Goal: Information Seeking & Learning: Learn about a topic

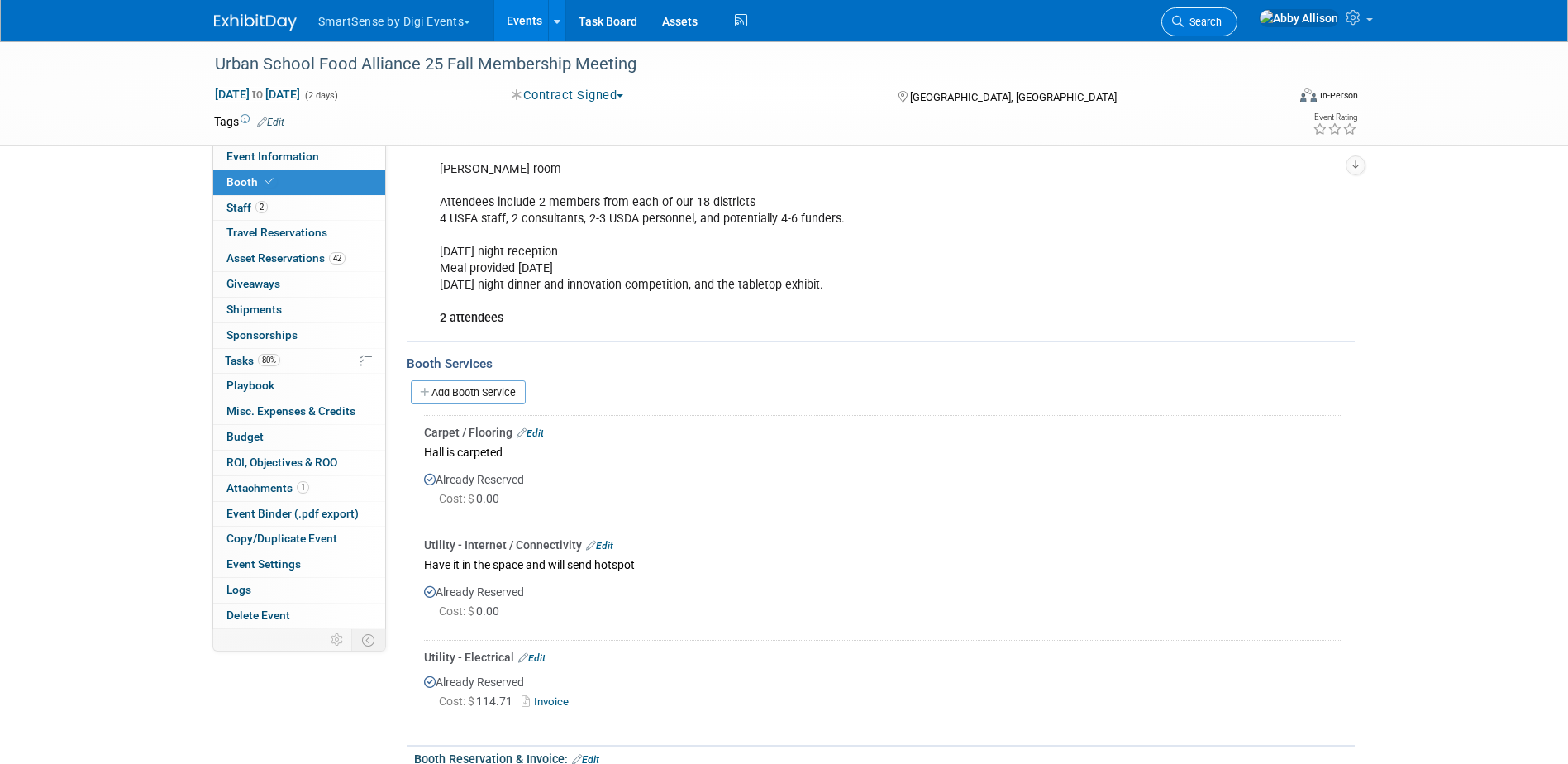
click at [1237, 28] on link "Search" at bounding box center [1200, 22] width 76 height 29
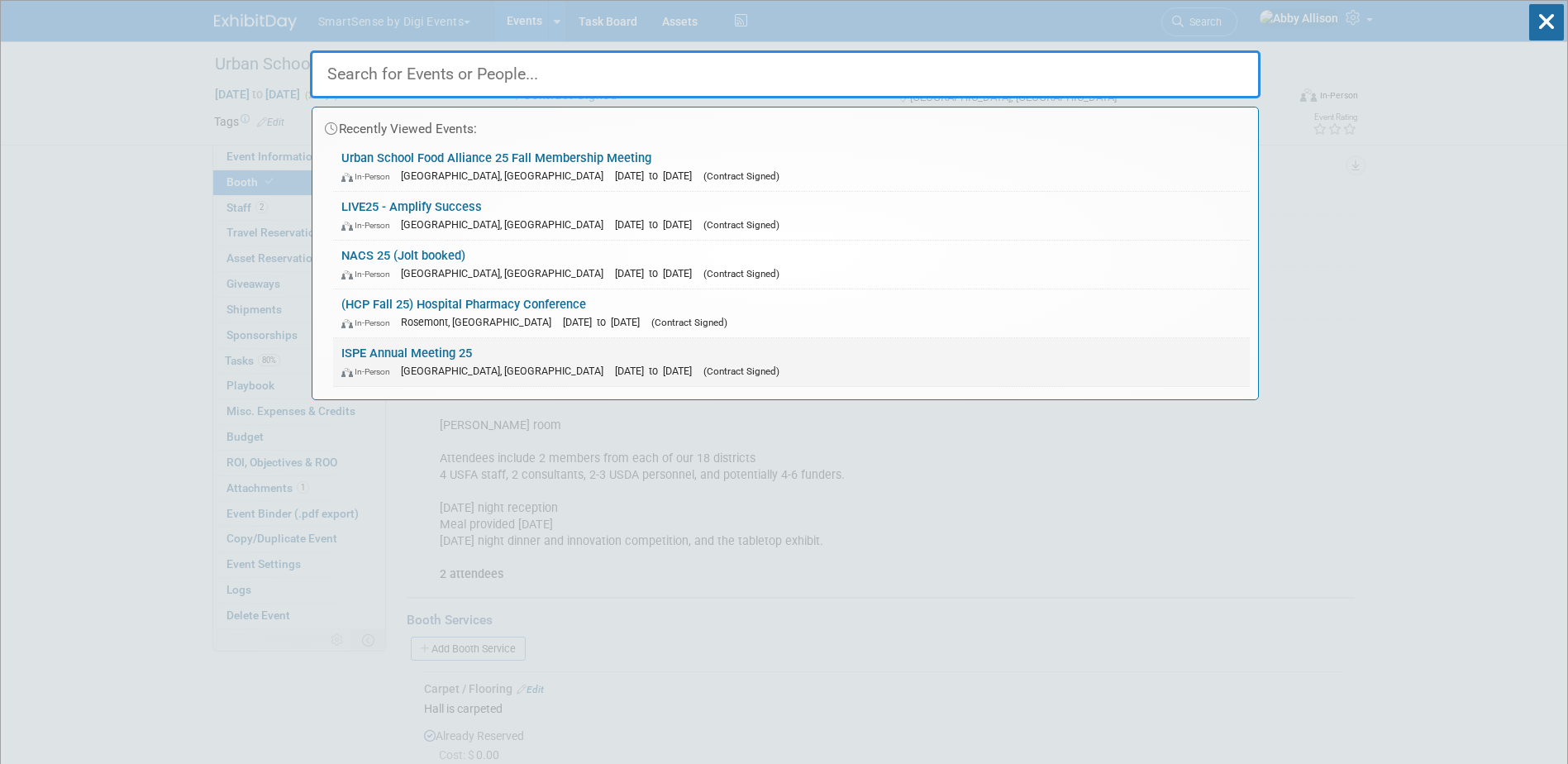
click at [420, 355] on link "ISPE Annual Meeting 25 In-Person Charlotte, NC Oct 26, 2025 to Oct 29, 2025 (Co…" at bounding box center [791, 362] width 917 height 48
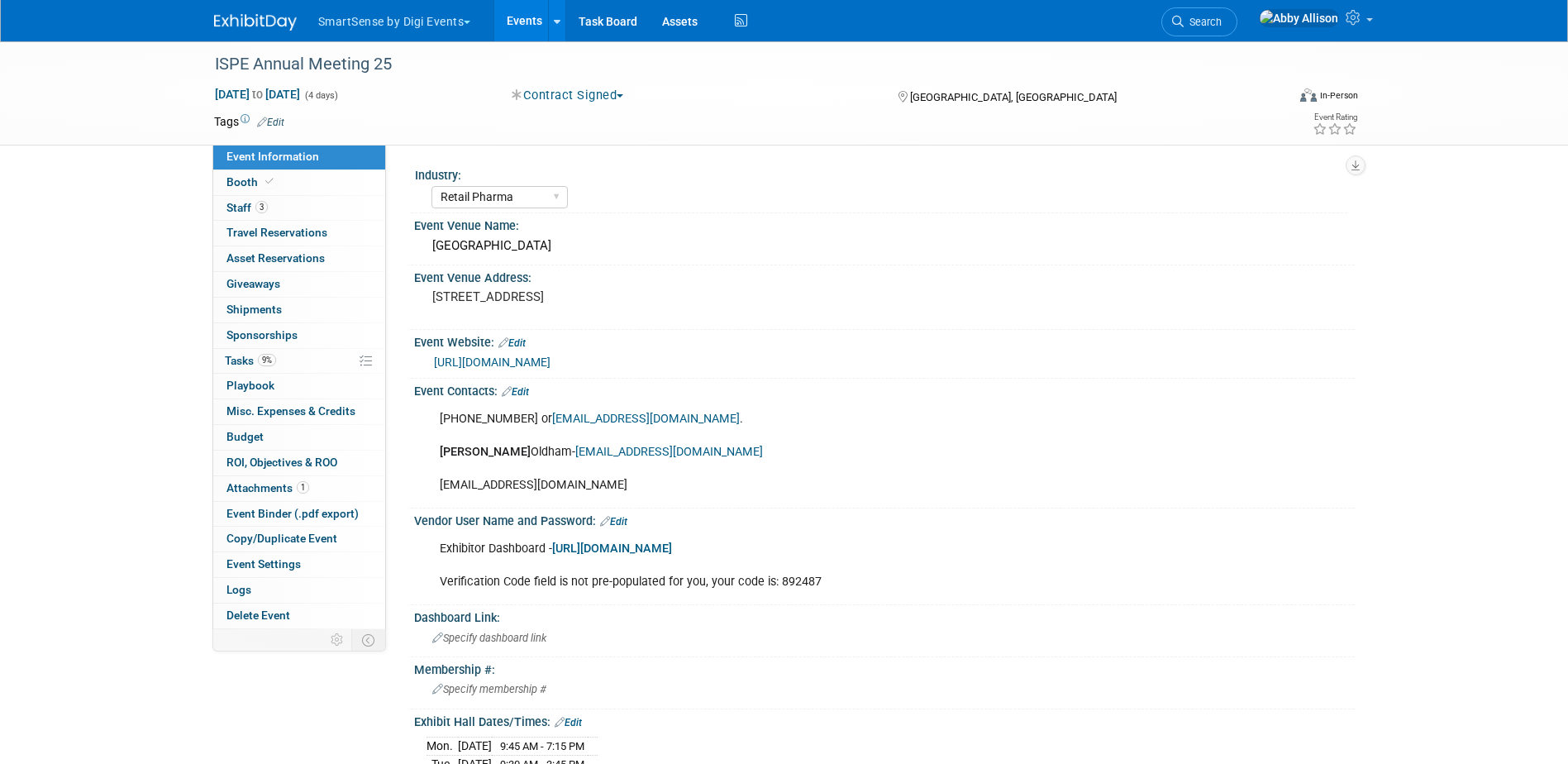
select select "Retail Pharma"
click at [519, 24] on link "Events" at bounding box center [524, 21] width 61 height 41
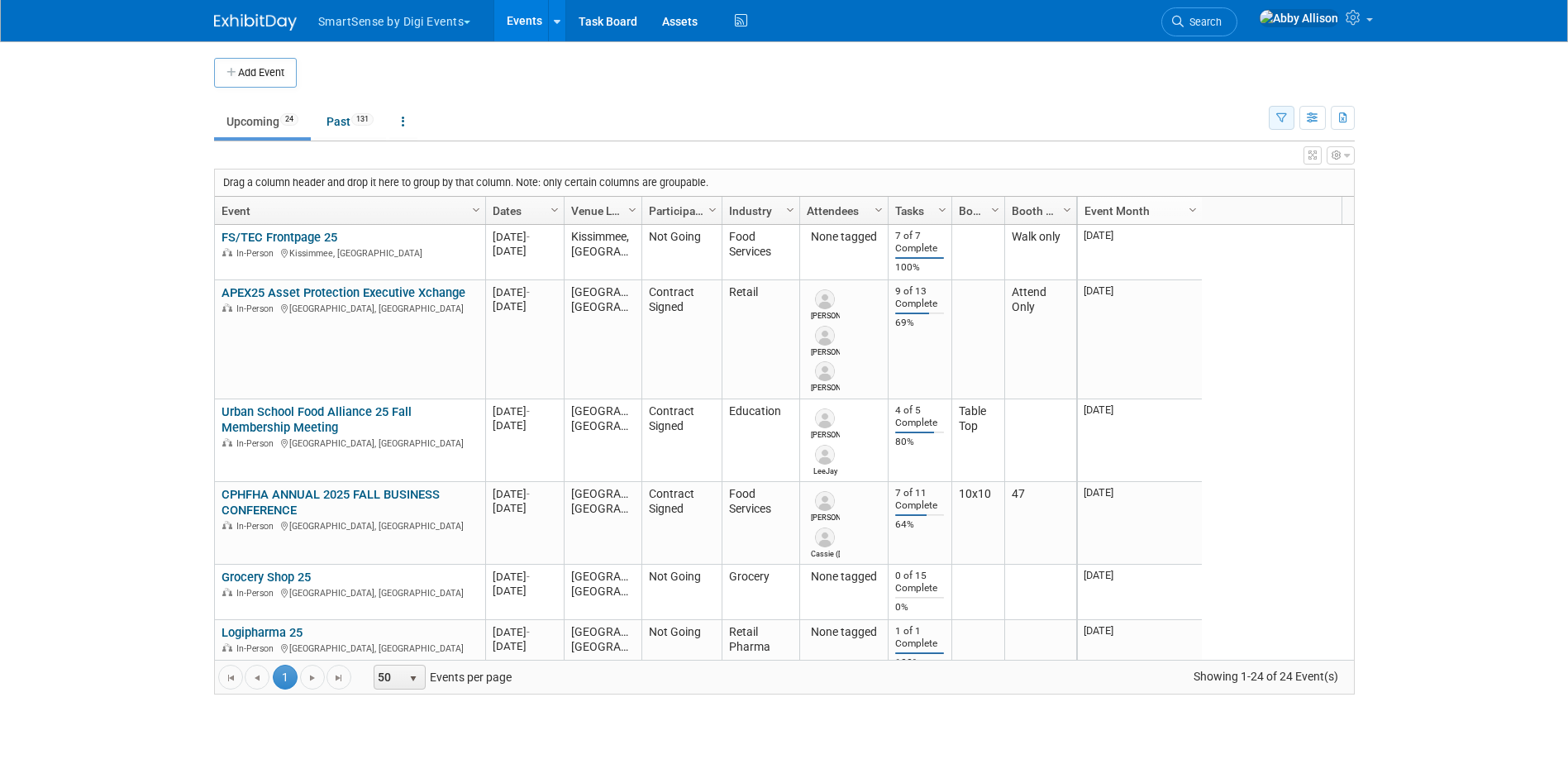
click at [1273, 118] on button "button" at bounding box center [1281, 117] width 25 height 24
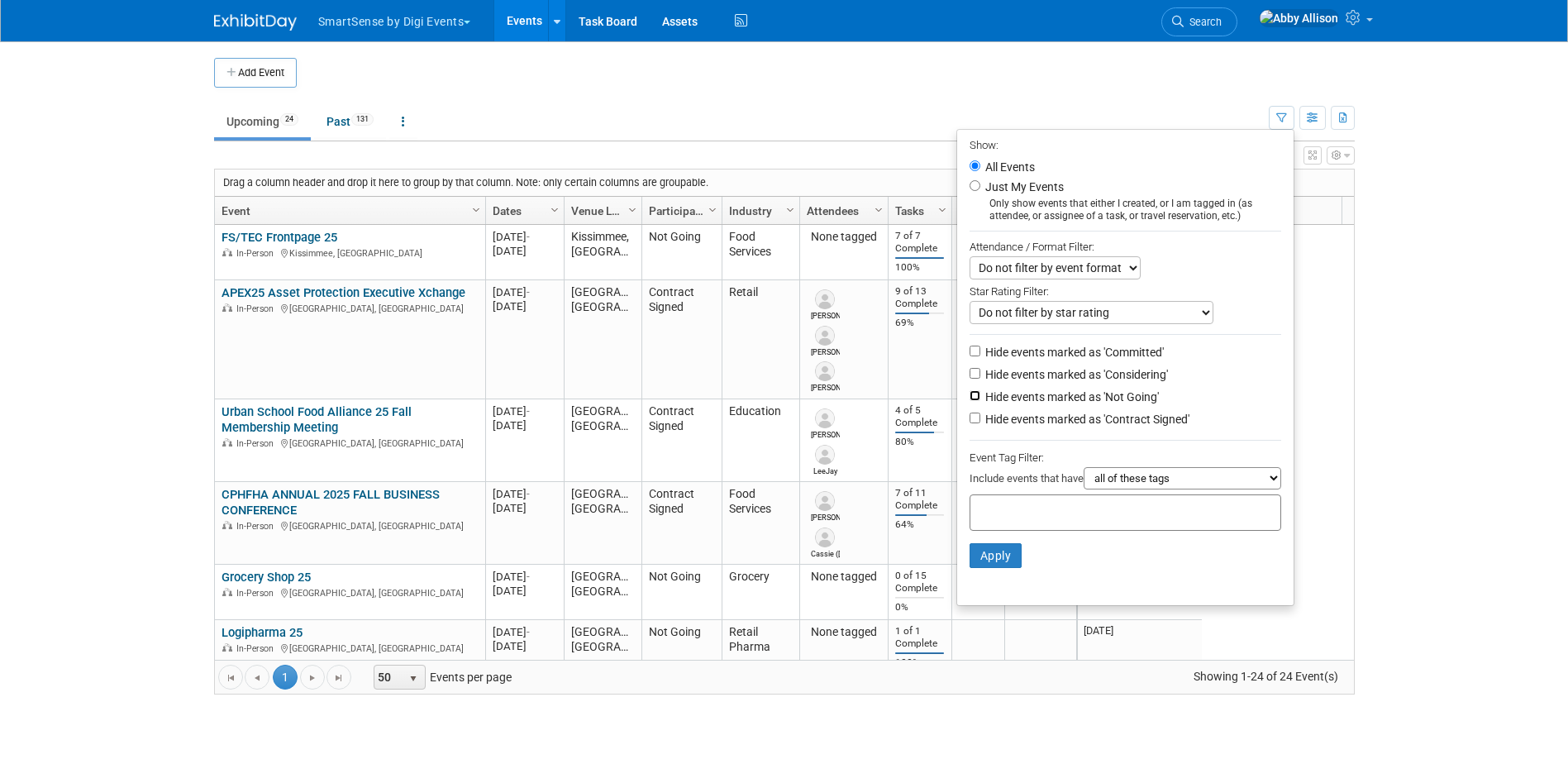
click at [969, 399] on input "Hide events marked as 'Not Going'" at bounding box center [974, 395] width 11 height 11
checkbox input "true"
click at [985, 560] on button "Apply" at bounding box center [996, 555] width 53 height 24
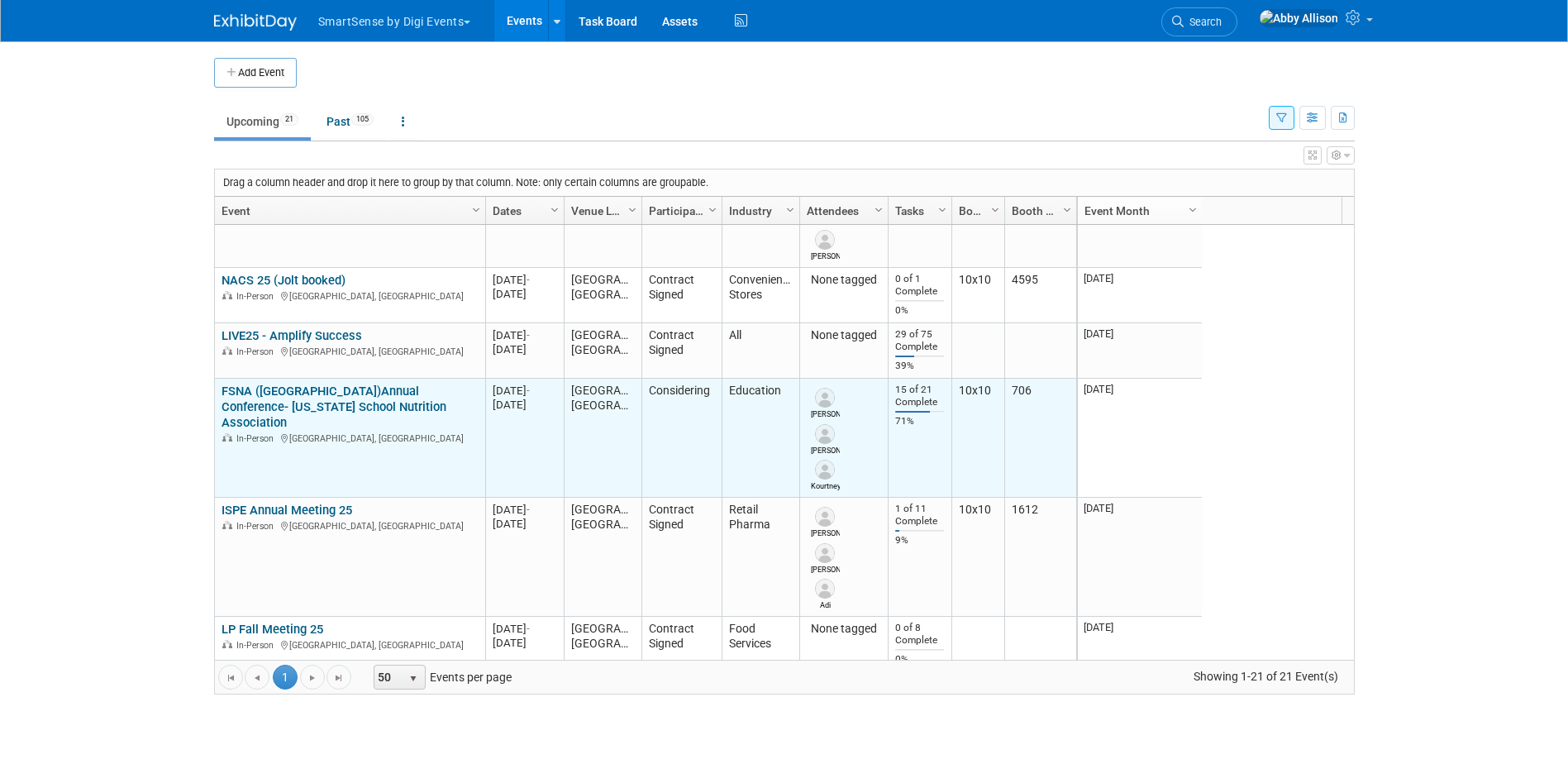
scroll to position [496, 0]
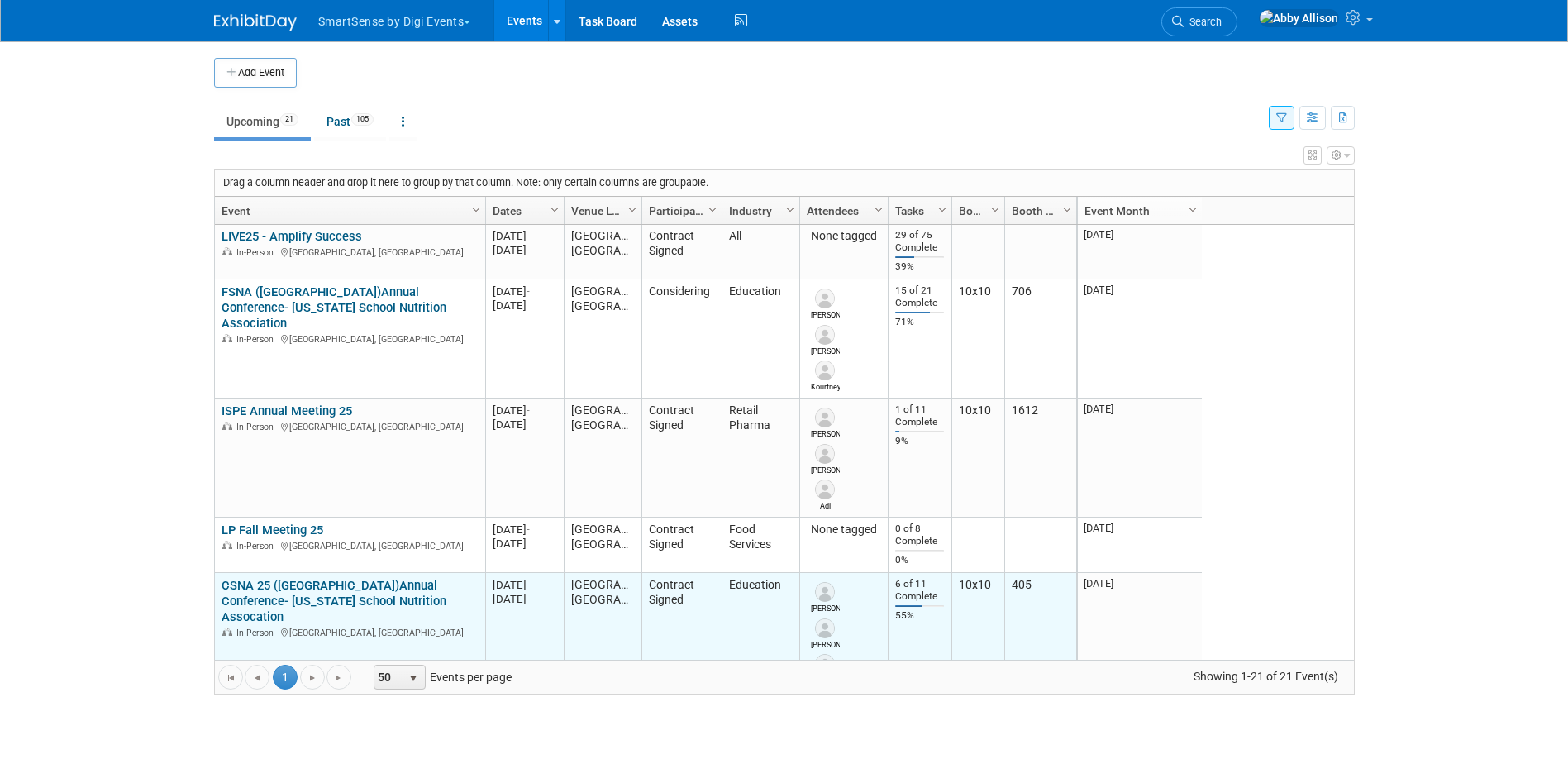
click at [306, 603] on link "CSNA 25 (CA)Annual Conference- California School Nutrition Assocation" at bounding box center [335, 601] width 225 height 46
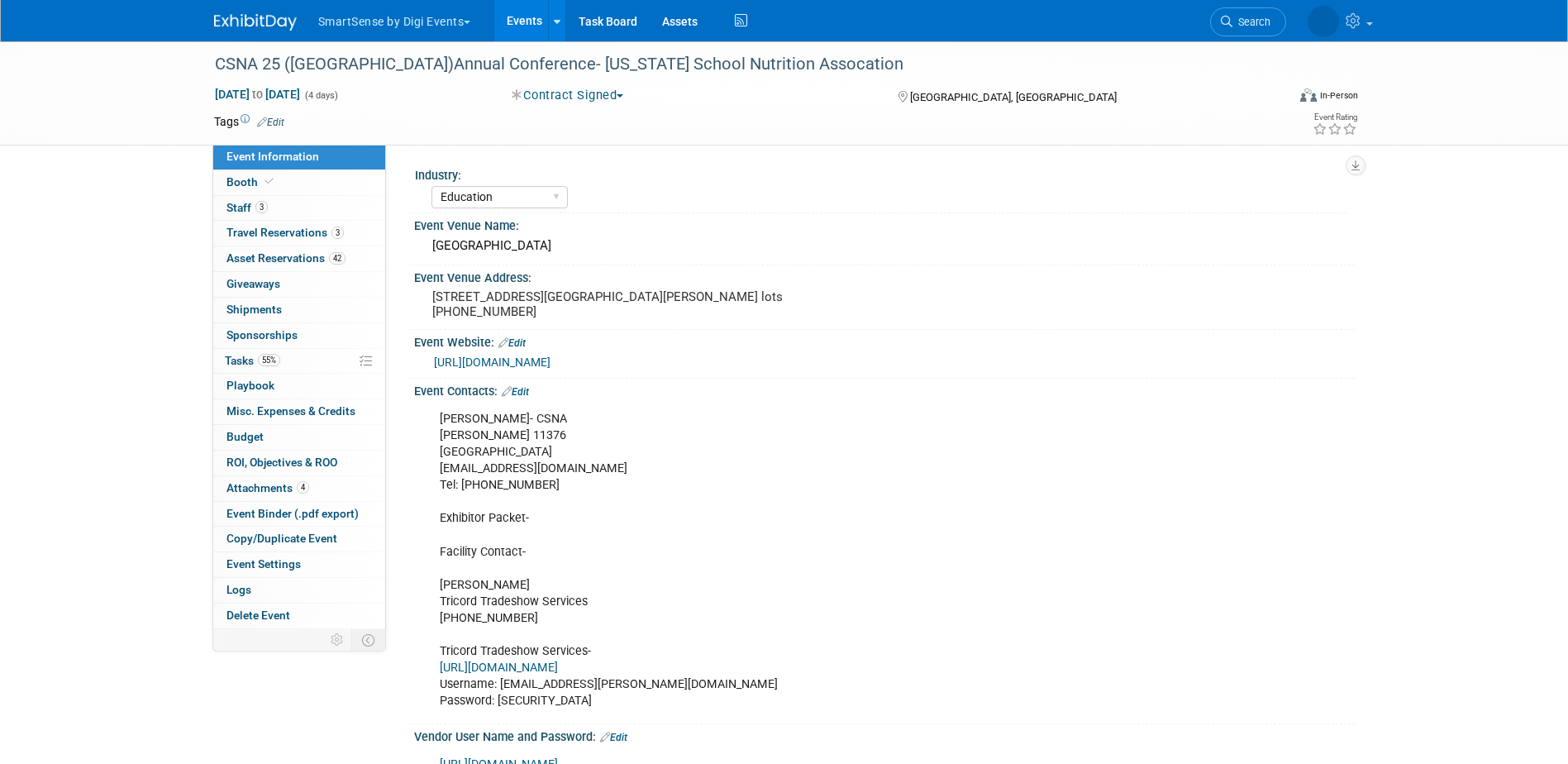
select select "Education"
click at [258, 184] on span "Booth" at bounding box center [252, 182] width 51 height 14
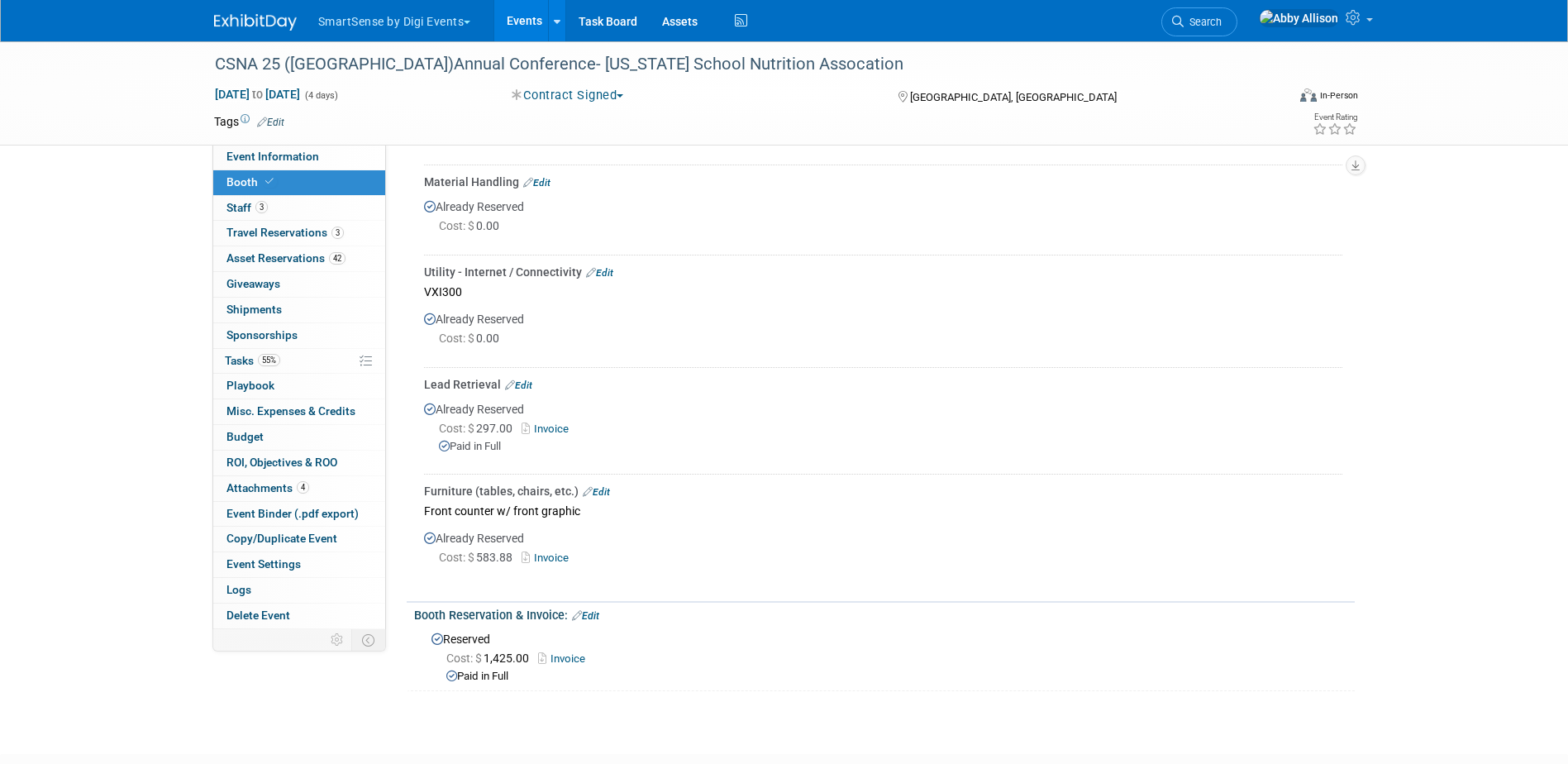
scroll to position [744, 0]
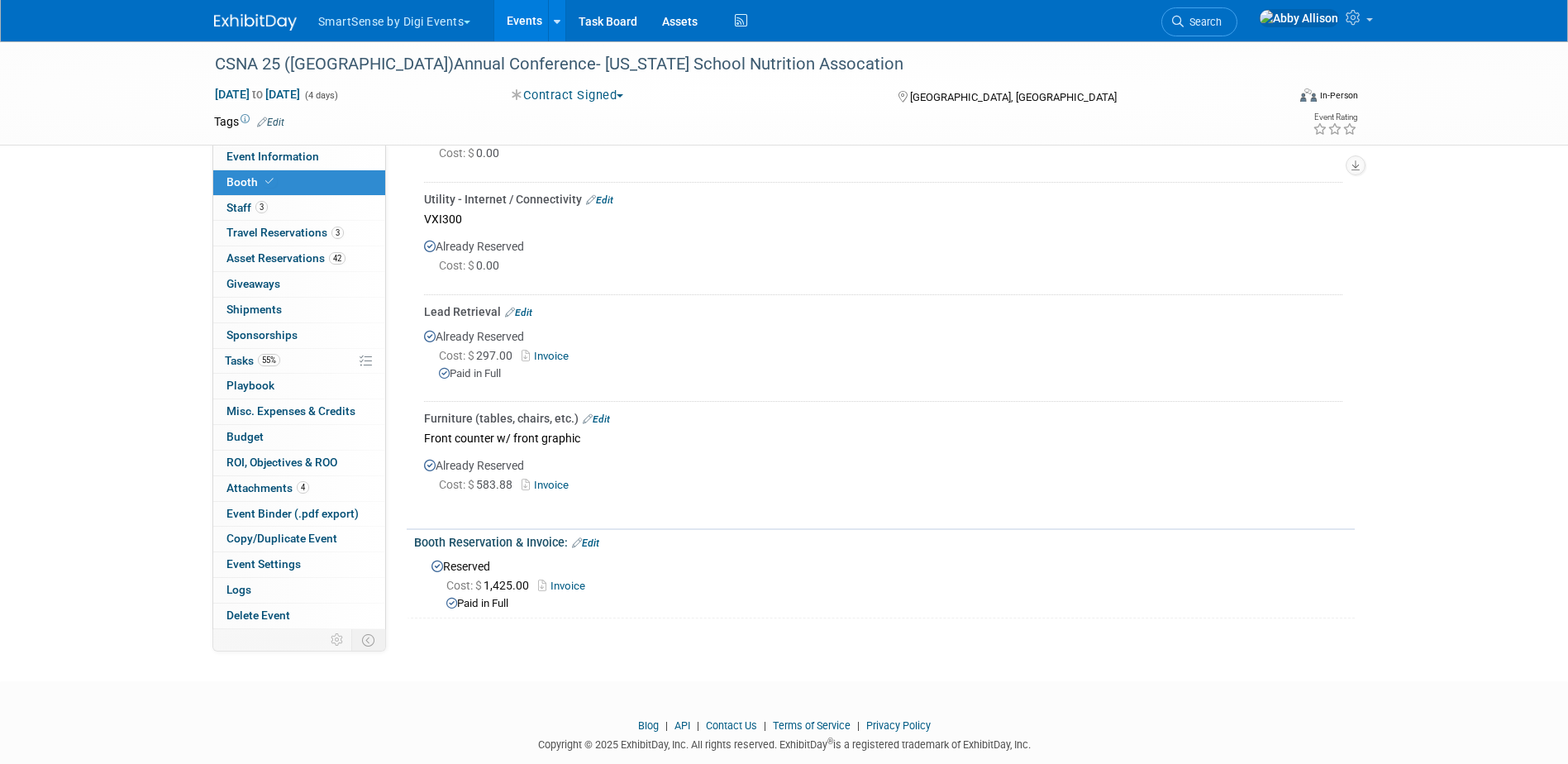
click at [528, 17] on link "Events" at bounding box center [524, 21] width 61 height 41
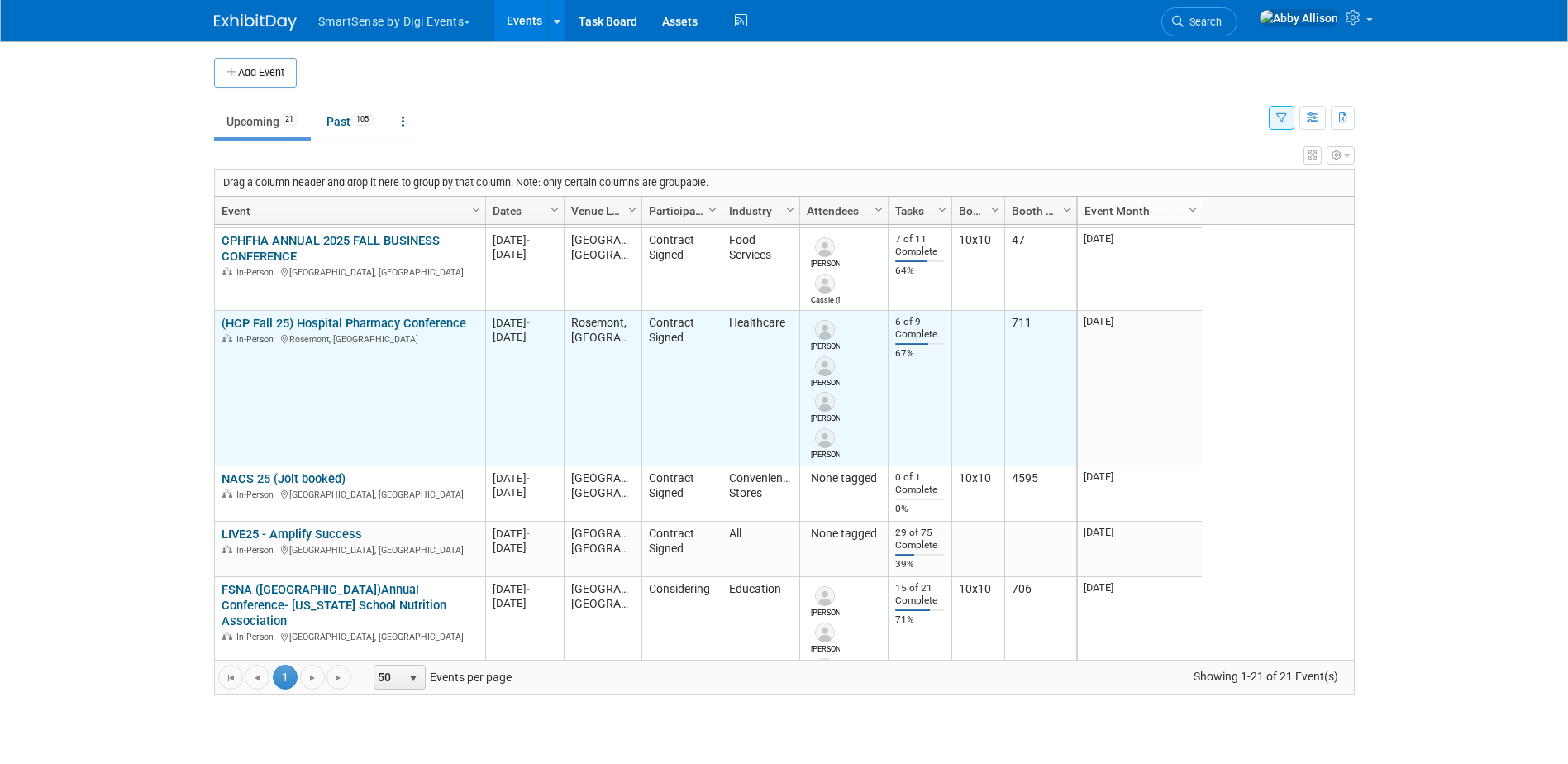
click at [350, 319] on link "(HCP Fall 25) Hospital Pharmacy Conference" at bounding box center [344, 323] width 245 height 15
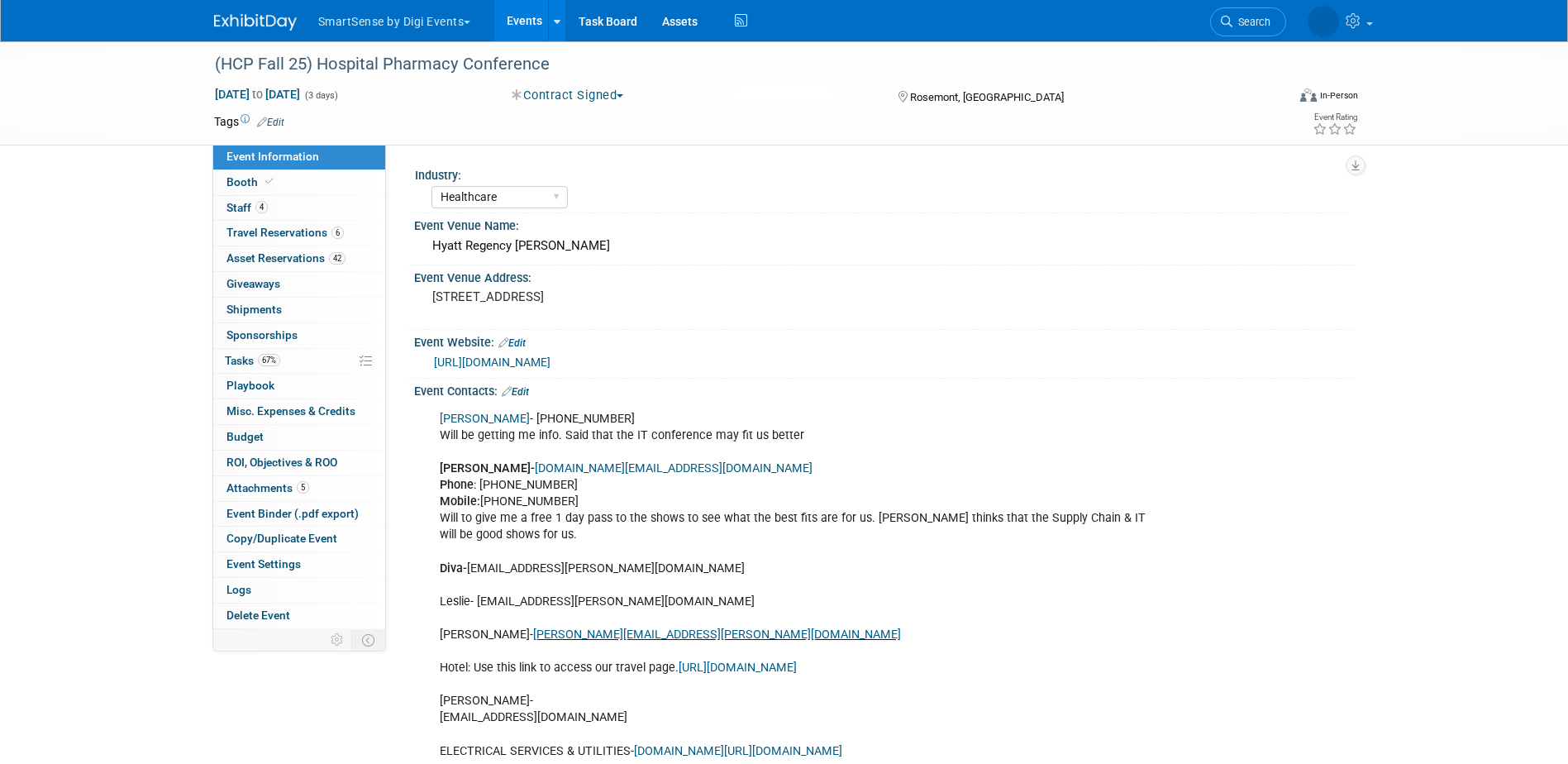
select select "Healthcare"
click at [248, 184] on span "Booth" at bounding box center [252, 182] width 51 height 14
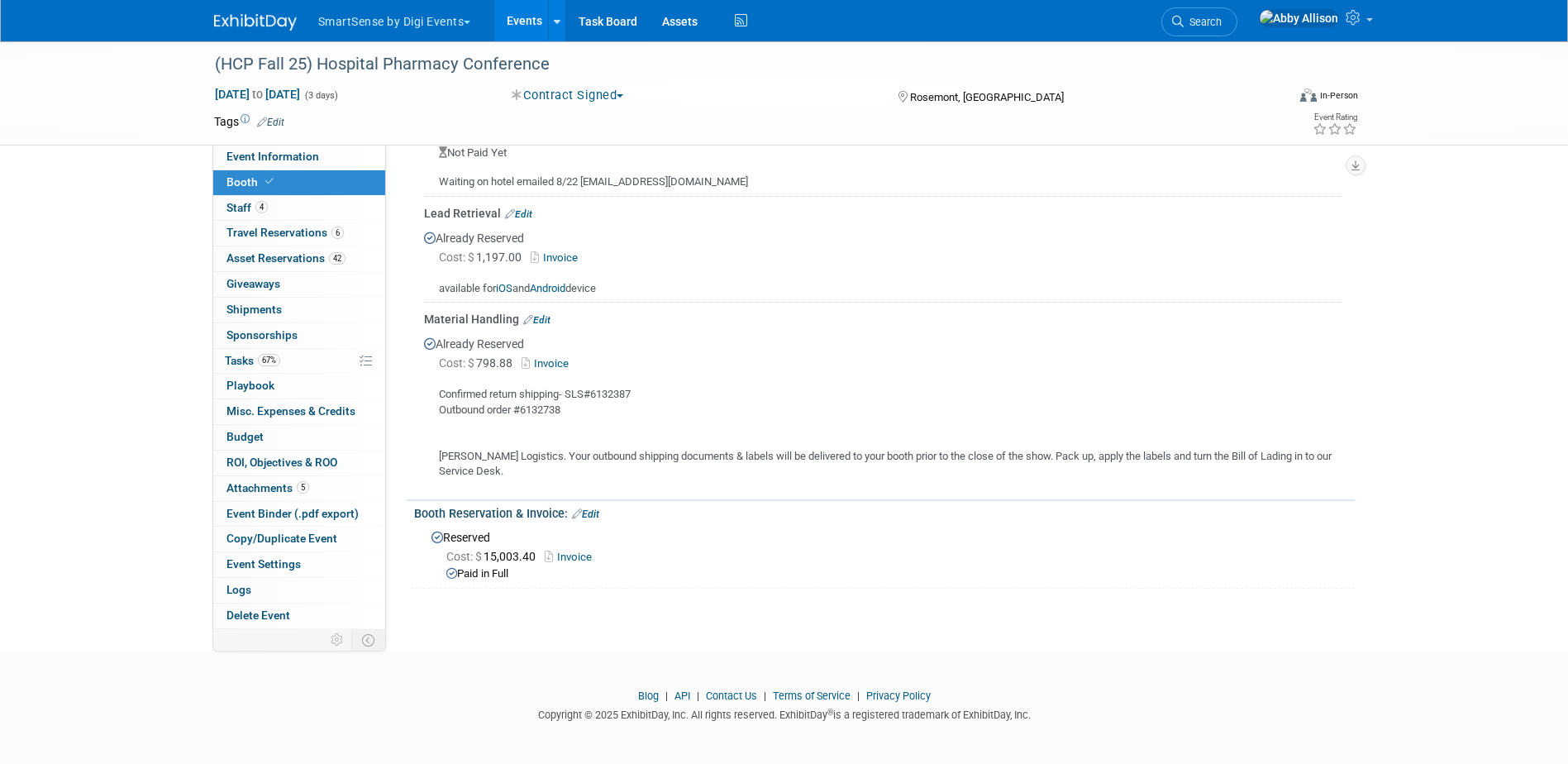
scroll to position [806, 0]
click at [1381, 17] on div "SmartSense by Digi Events Choose Workspace: DO NOT USE Jolt SmartSense by Digi …" at bounding box center [784, 21] width 1568 height 42
click at [1370, 22] on span at bounding box center [1369, 20] width 7 height 3
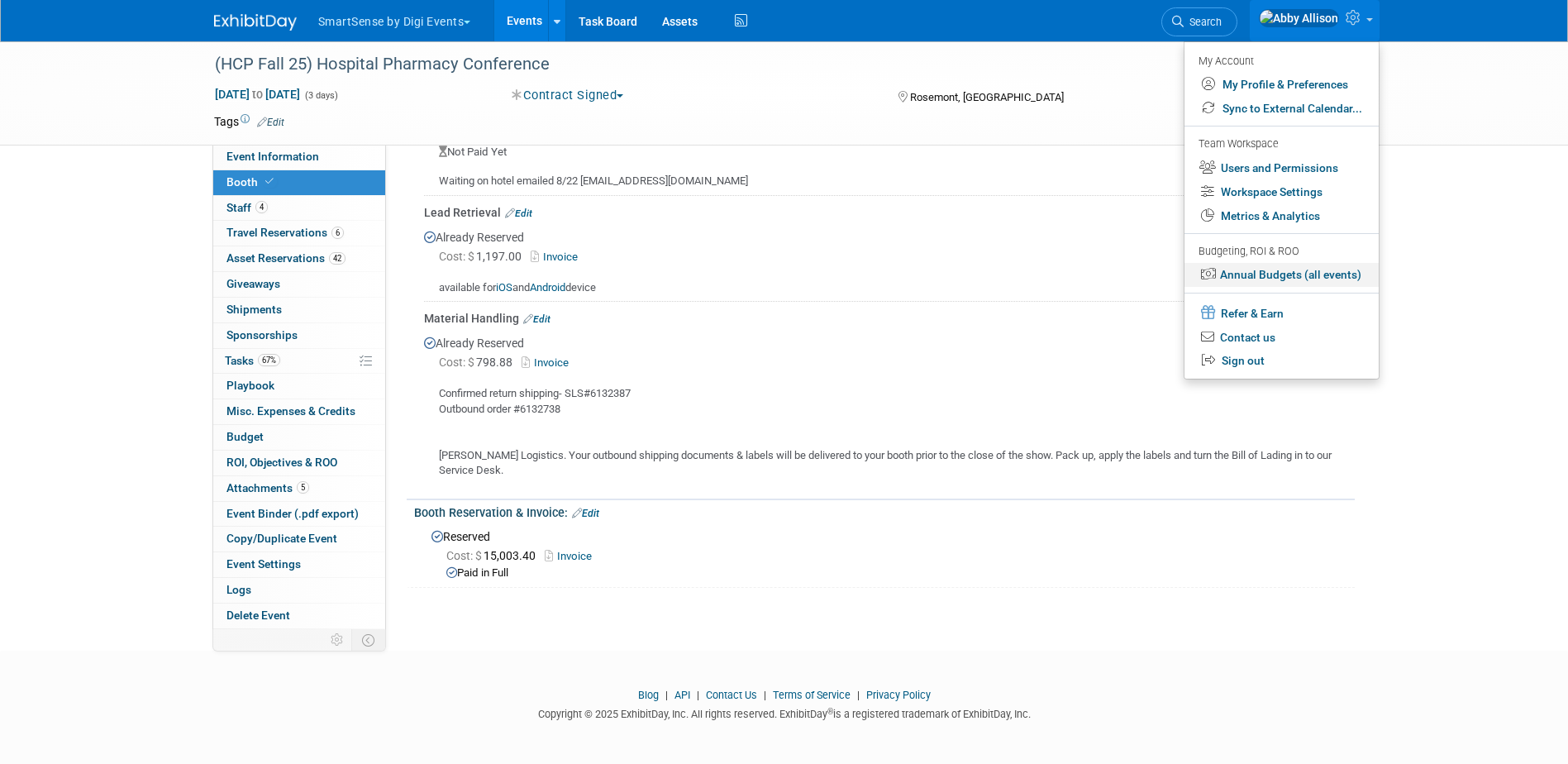
click at [1296, 273] on link "Annual Budgets (all events)" at bounding box center [1281, 275] width 195 height 24
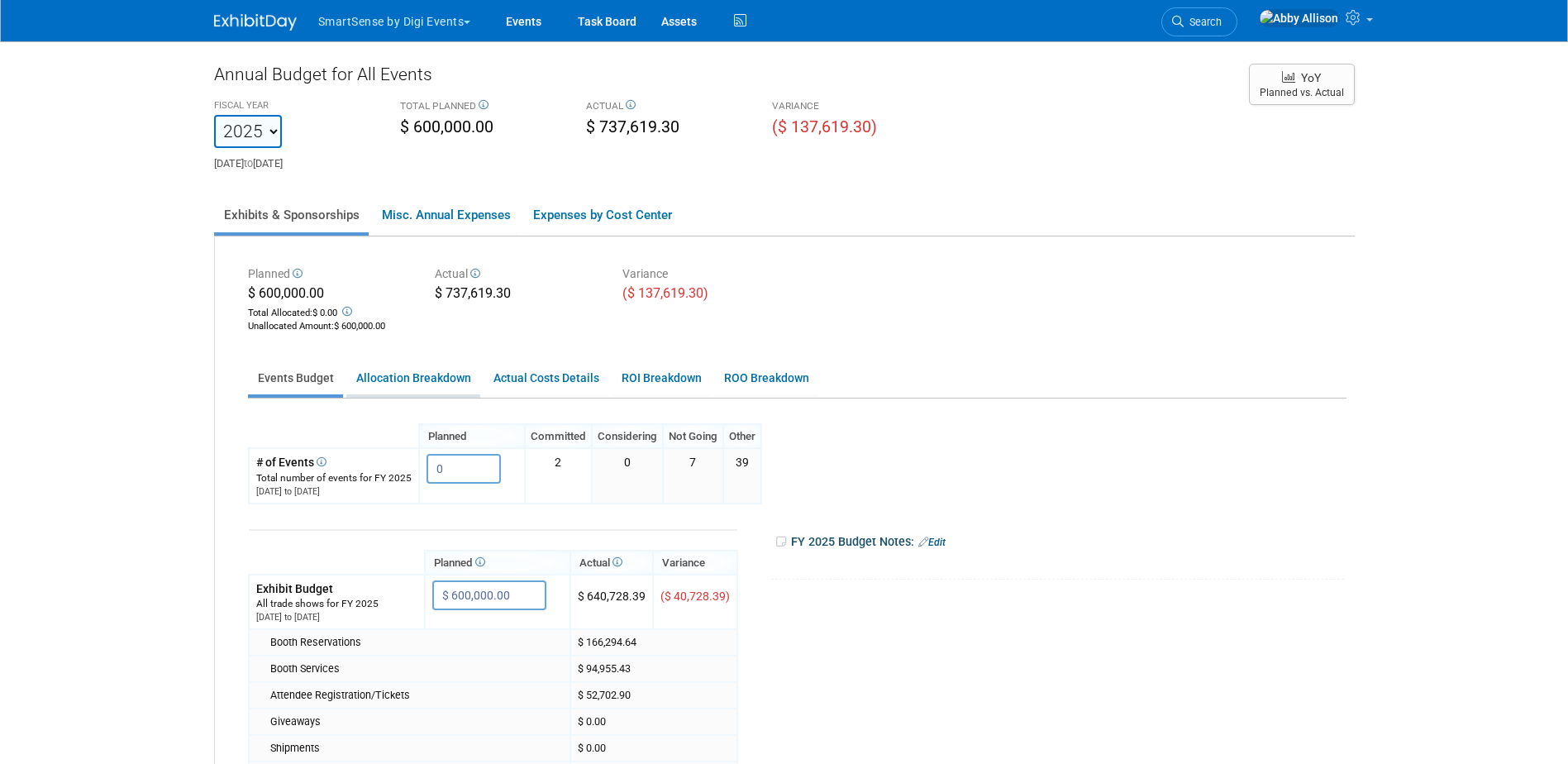
click at [373, 372] on link "Allocation Breakdown" at bounding box center [413, 378] width 134 height 32
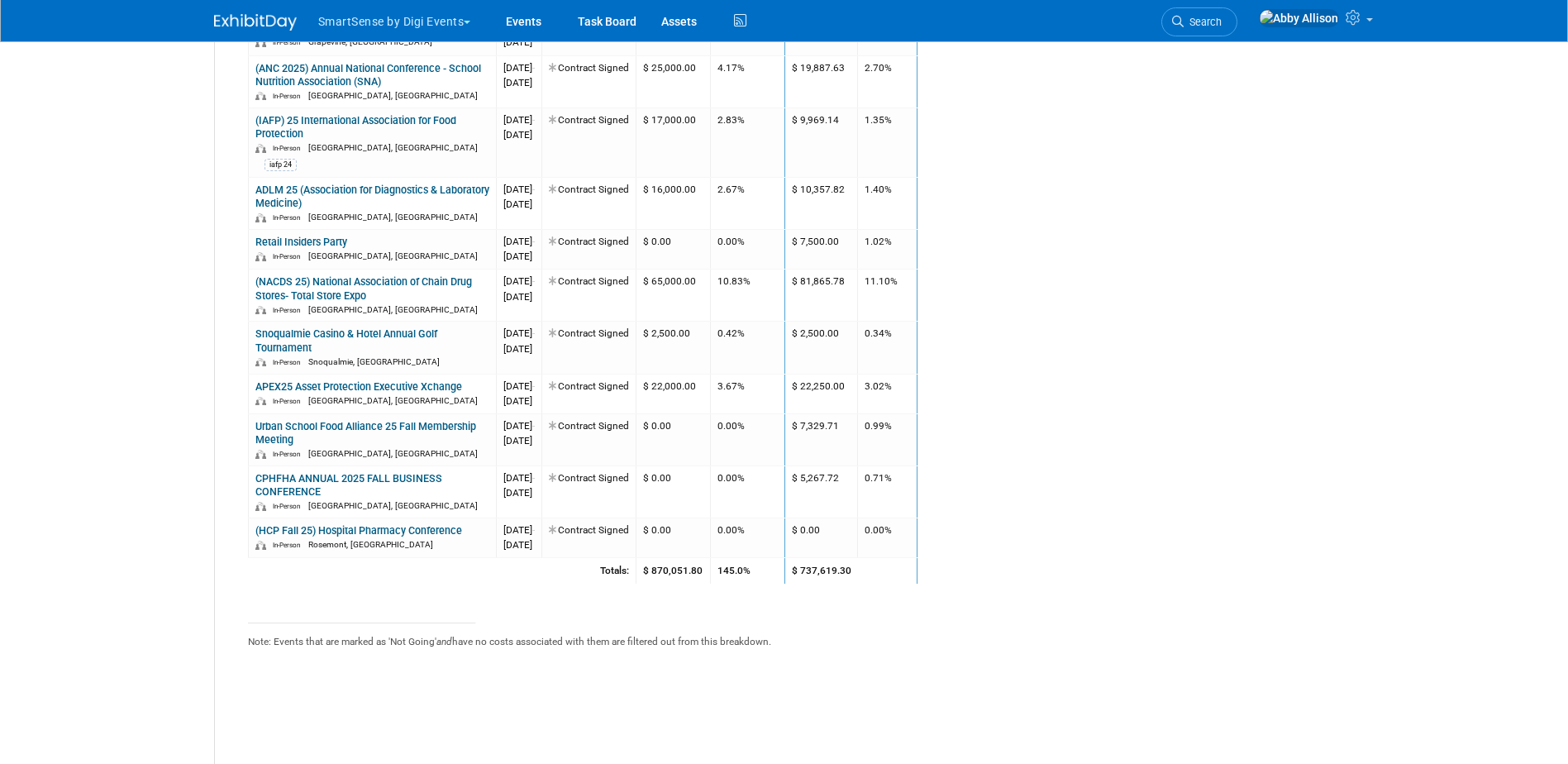
scroll to position [1926, 0]
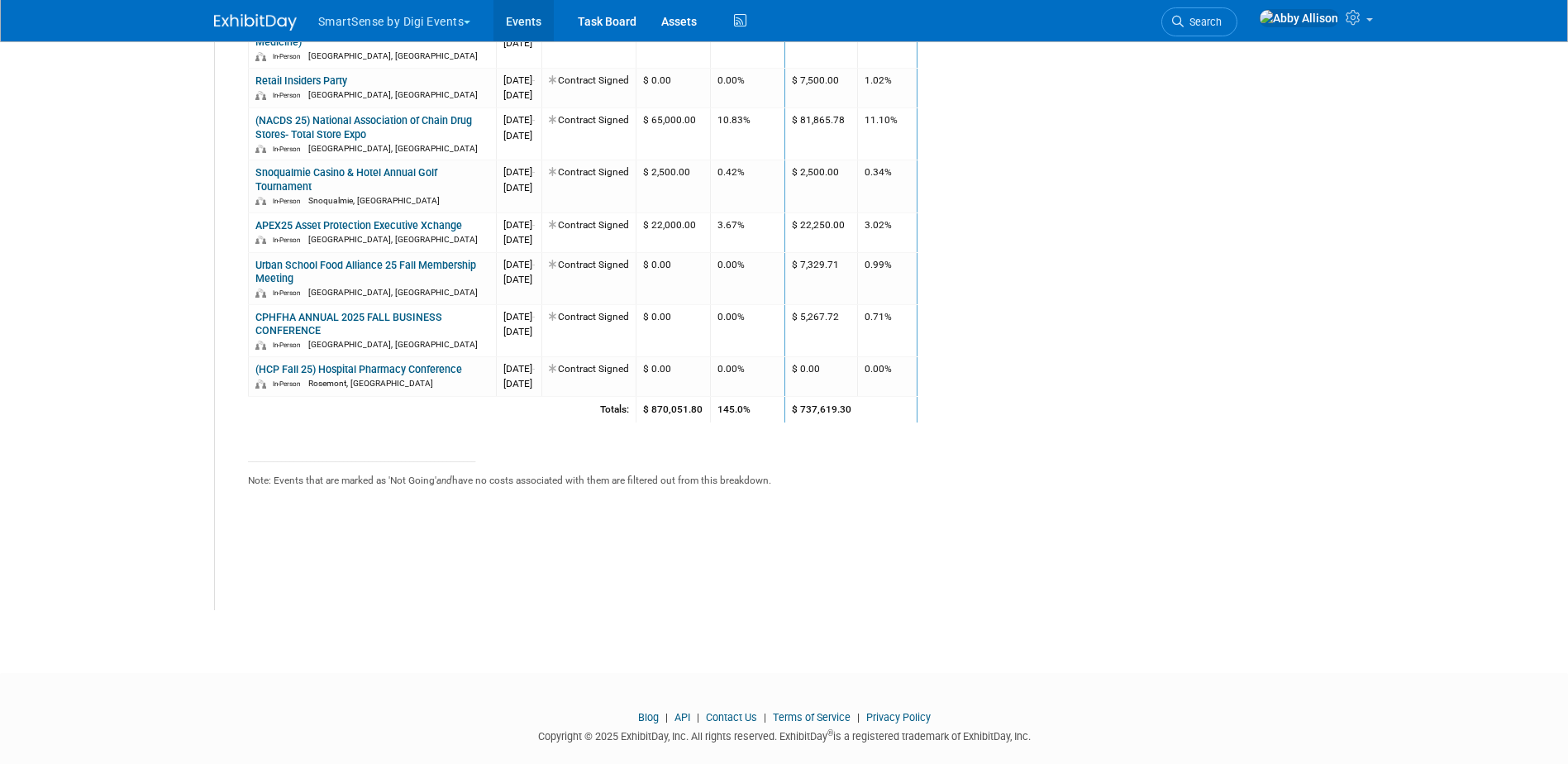
click at [524, 27] on link "Events" at bounding box center [524, 21] width 61 height 41
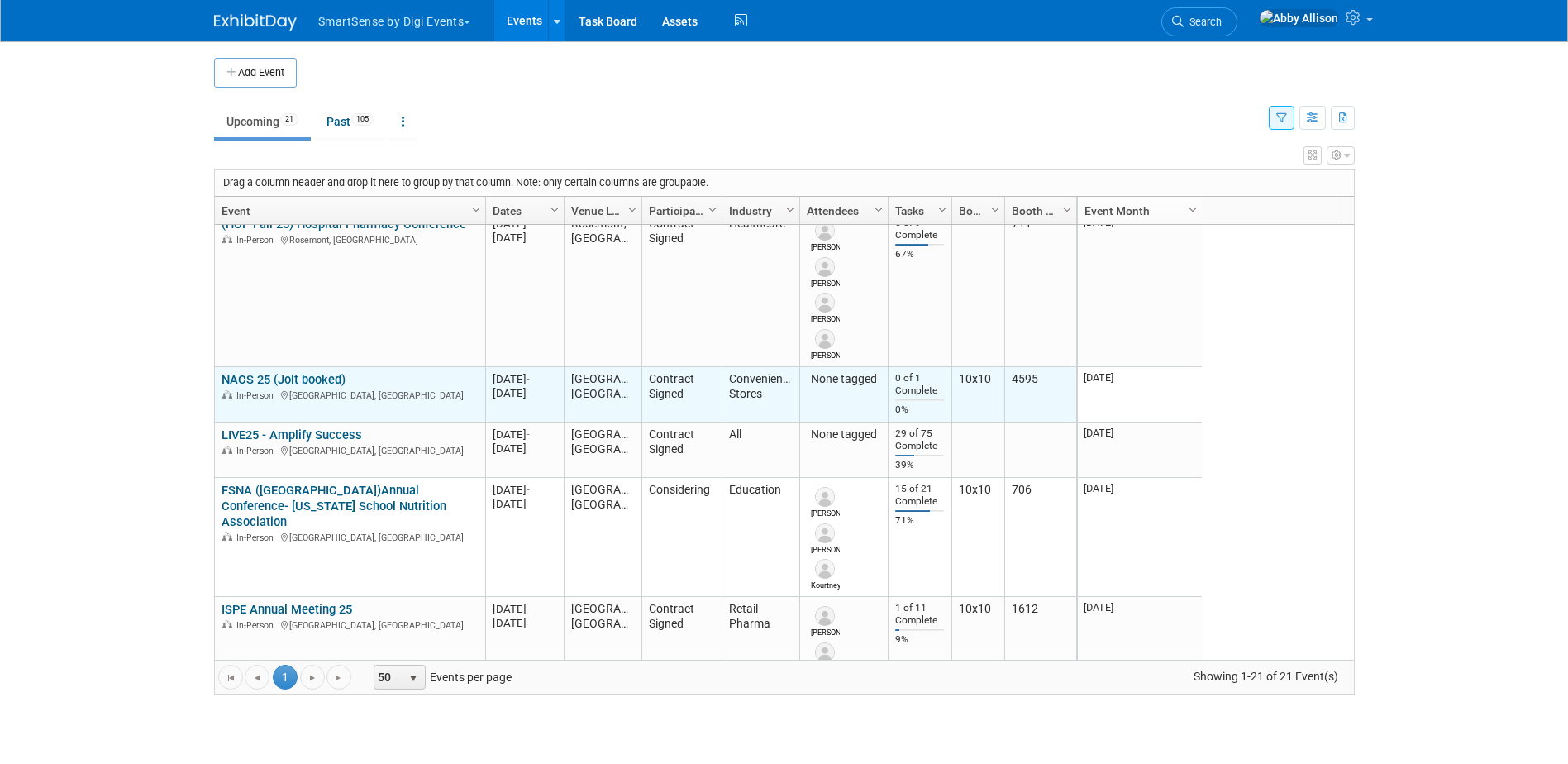
scroll to position [397, 0]
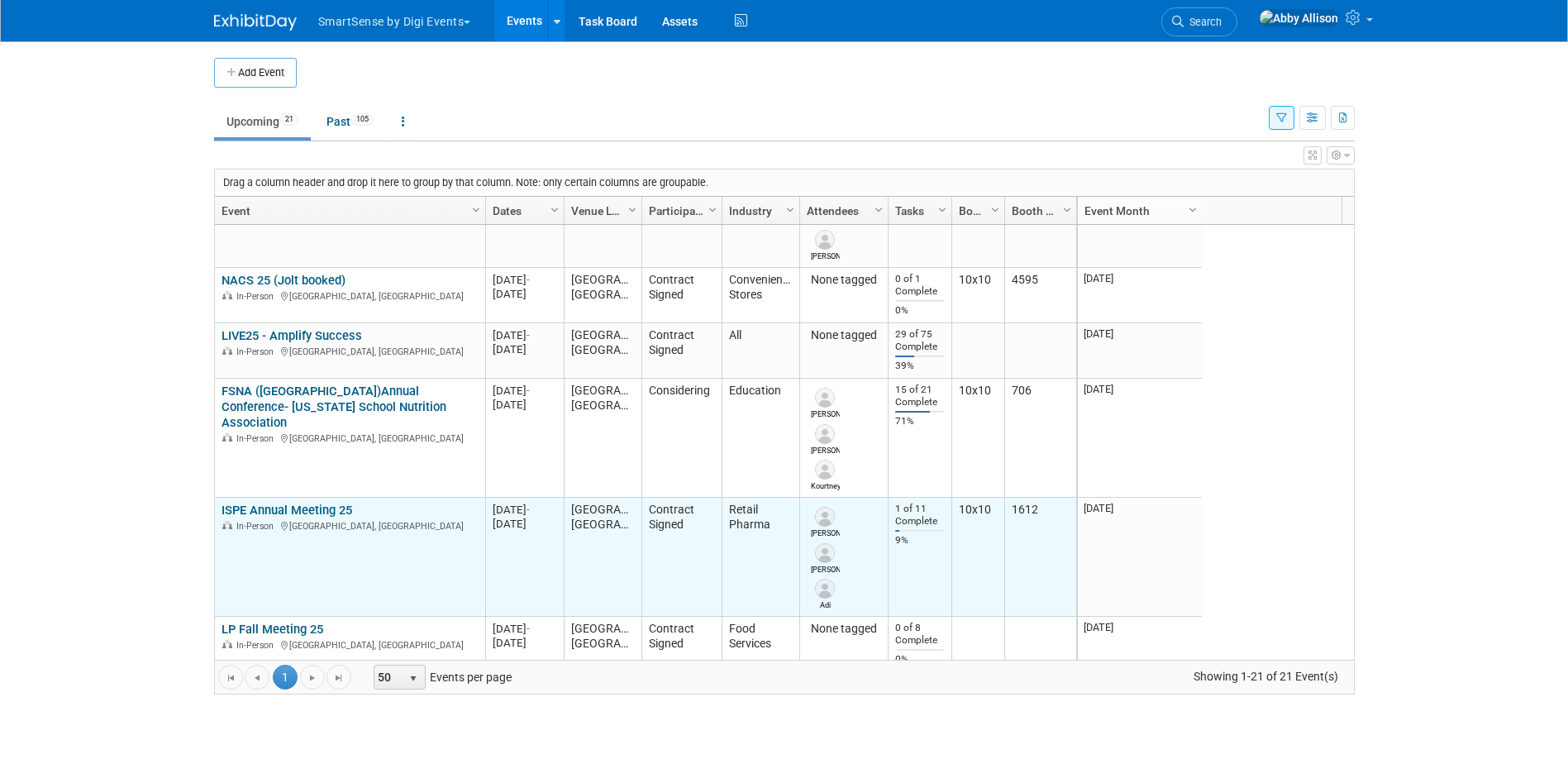
click at [259, 509] on link "ISPE Annual Meeting 25" at bounding box center [288, 510] width 131 height 15
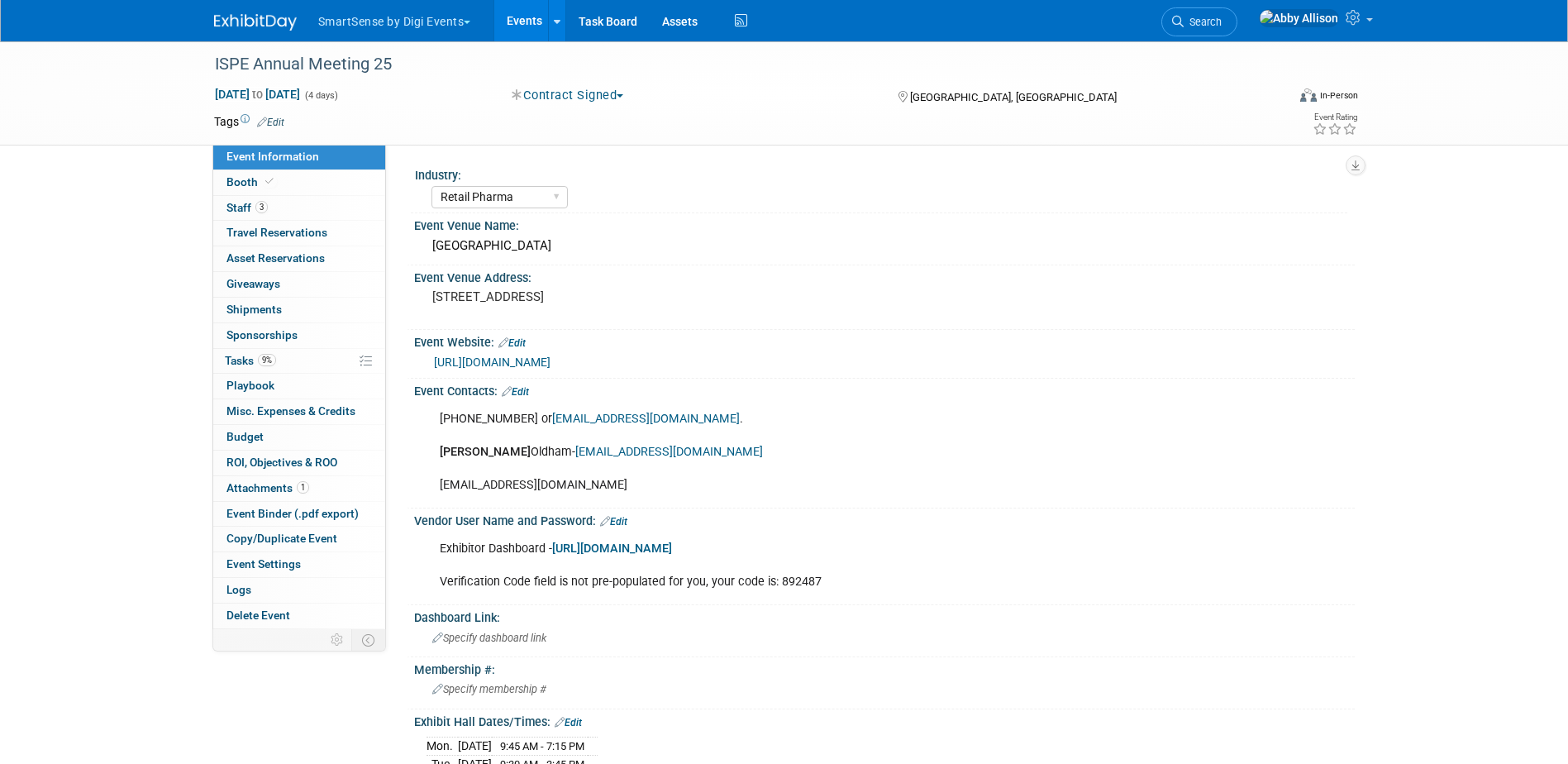
select select "Retail Pharma"
click at [234, 362] on span "Tasks 9%" at bounding box center [250, 361] width 51 height 14
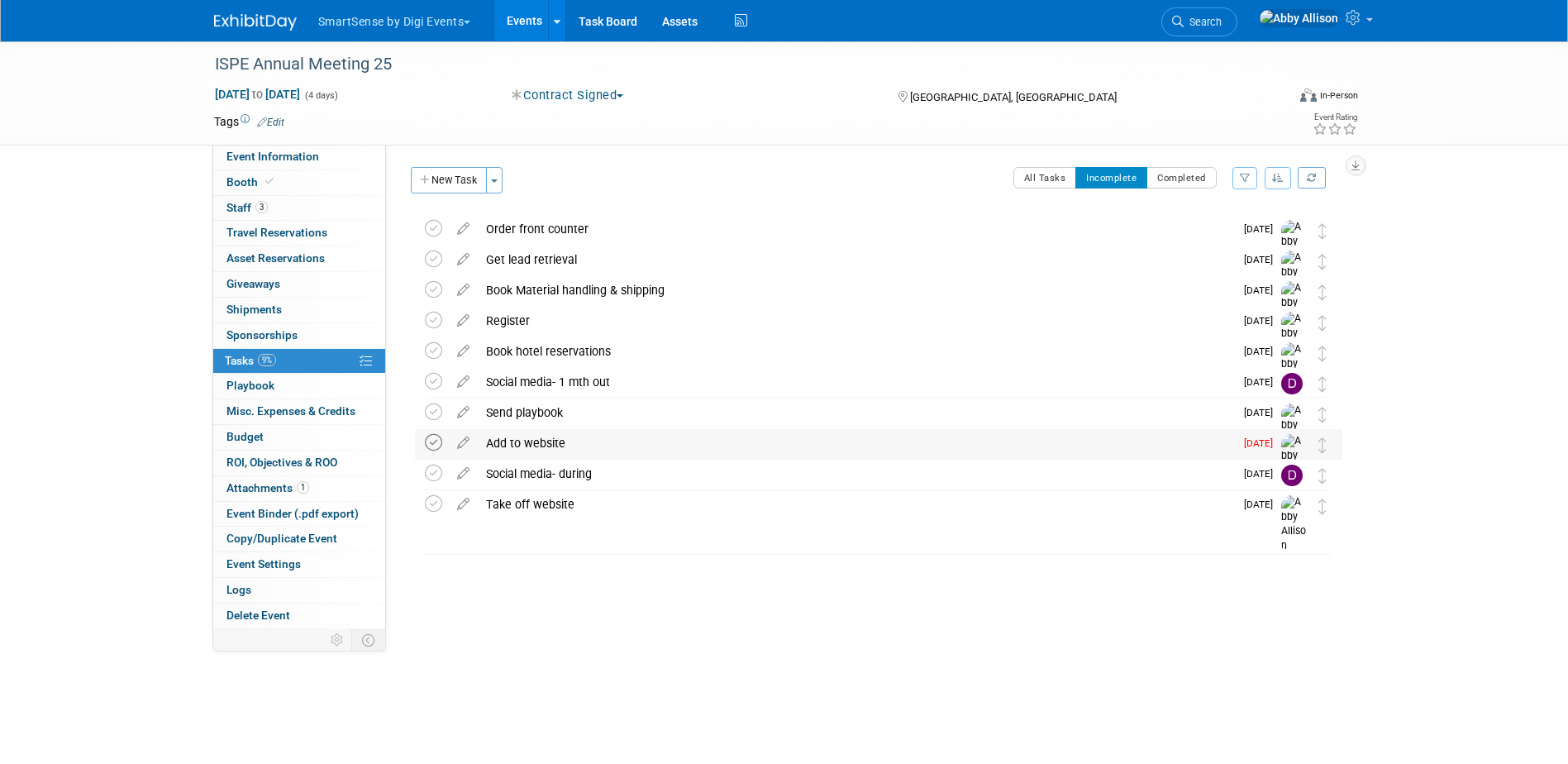
click at [434, 443] on icon at bounding box center [433, 443] width 18 height 18
click at [1233, 12] on link "Search" at bounding box center [1200, 22] width 76 height 29
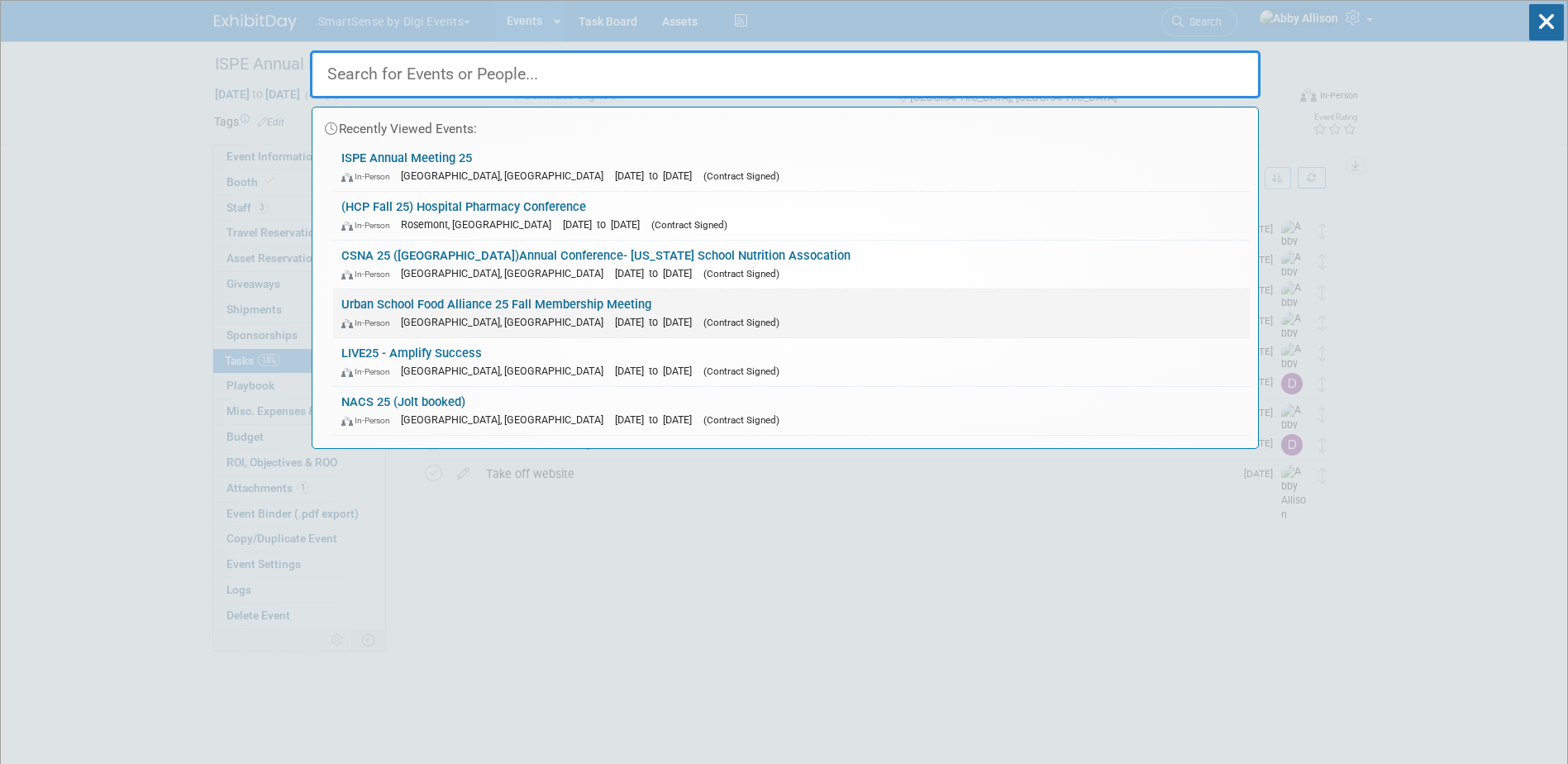
click at [489, 291] on link "Urban School Food Alliance 25 Fall Membership Meeting In-Person Boston, MA Sep …" at bounding box center [791, 313] width 917 height 48
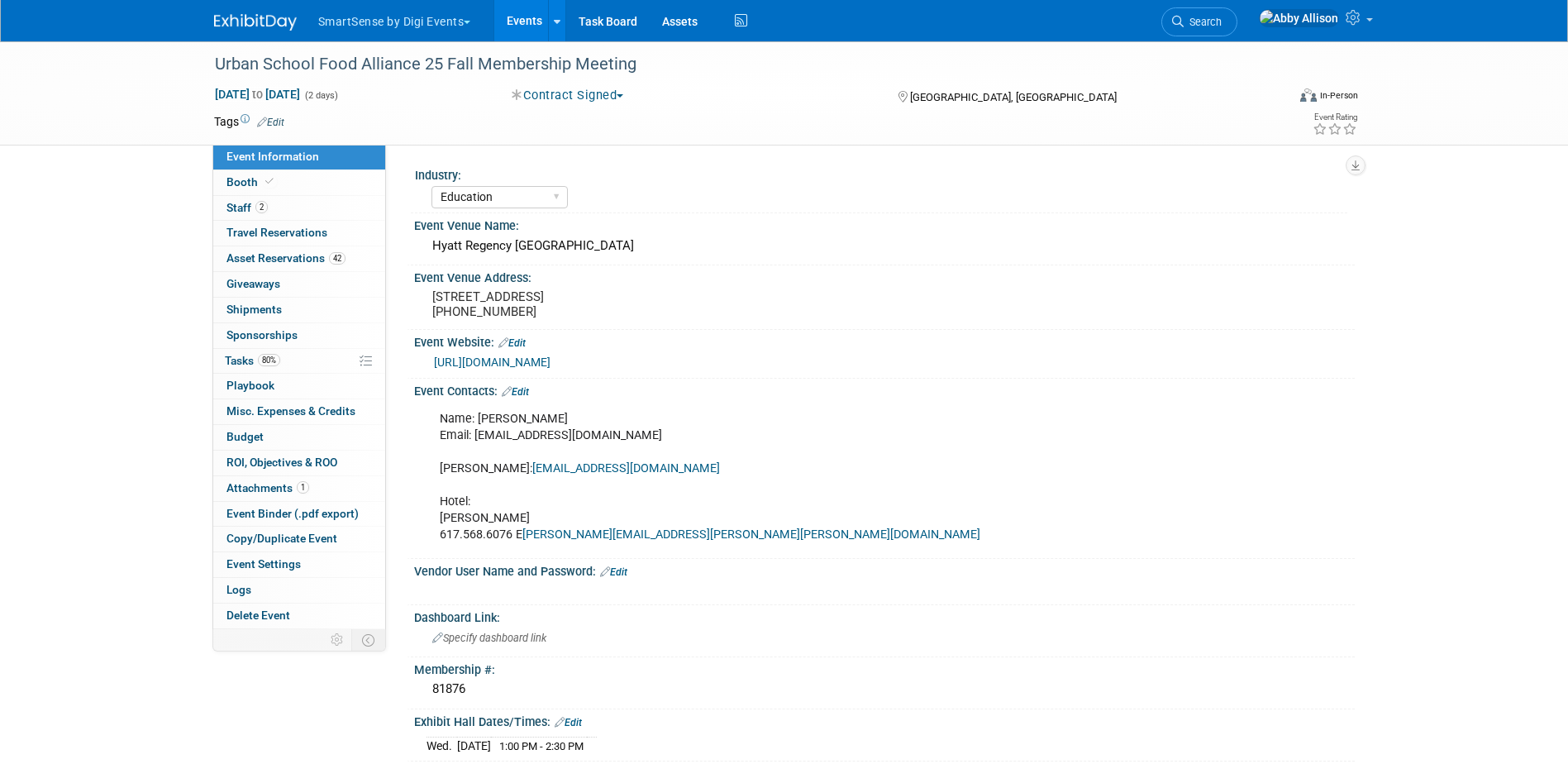
select select "Education"
